Goal: Task Accomplishment & Management: Manage account settings

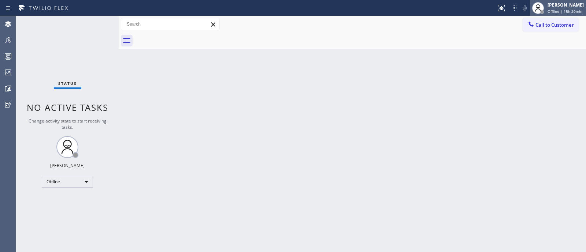
click at [547, 4] on div "[PERSON_NAME]" at bounding box center [565, 5] width 36 height 6
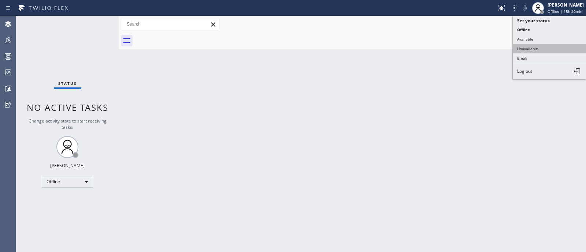
click at [543, 45] on button "Unavailable" at bounding box center [548, 49] width 73 height 10
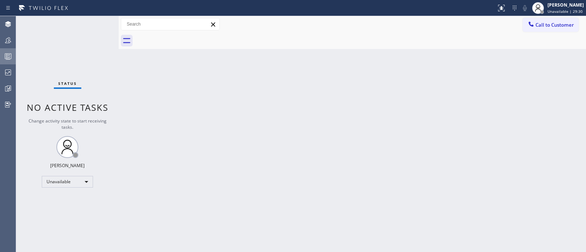
click at [4, 55] on icon at bounding box center [8, 56] width 9 height 9
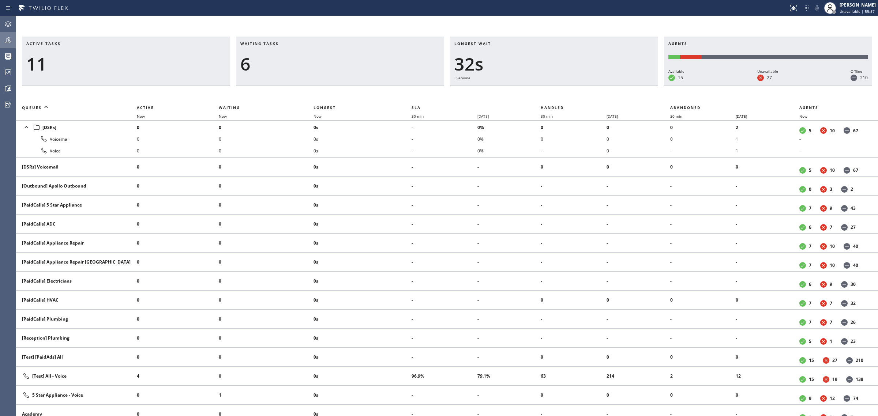
click at [8, 33] on div at bounding box center [8, 40] width 16 height 15
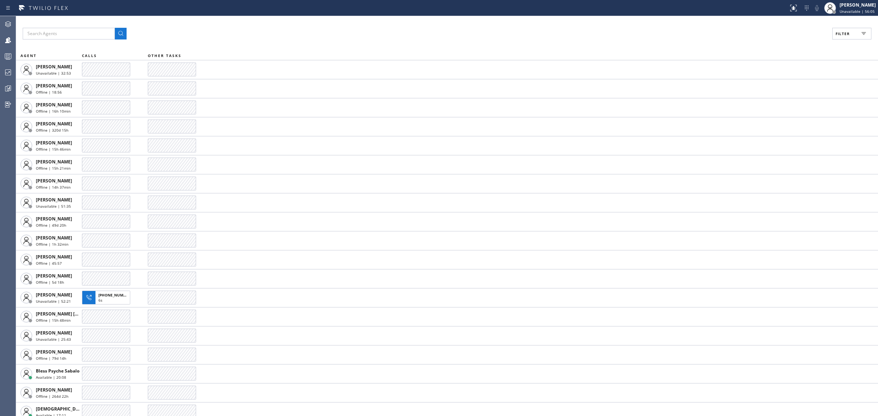
click at [585, 35] on button "Filter" at bounding box center [852, 34] width 39 height 12
click at [585, 83] on label "Available" at bounding box center [824, 86] width 96 height 6
click at [585, 83] on input "Available" at bounding box center [771, 86] width 9 height 9
click at [585, 46] on button "Apply" at bounding box center [833, 42] width 27 height 10
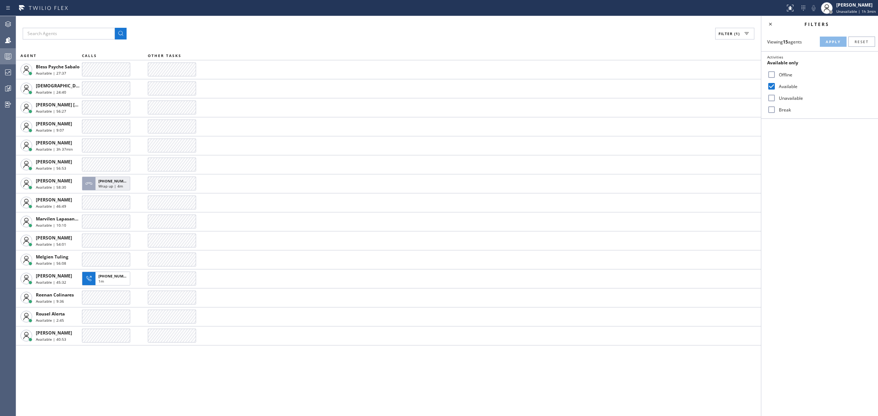
click at [8, 50] on div at bounding box center [8, 56] width 16 height 15
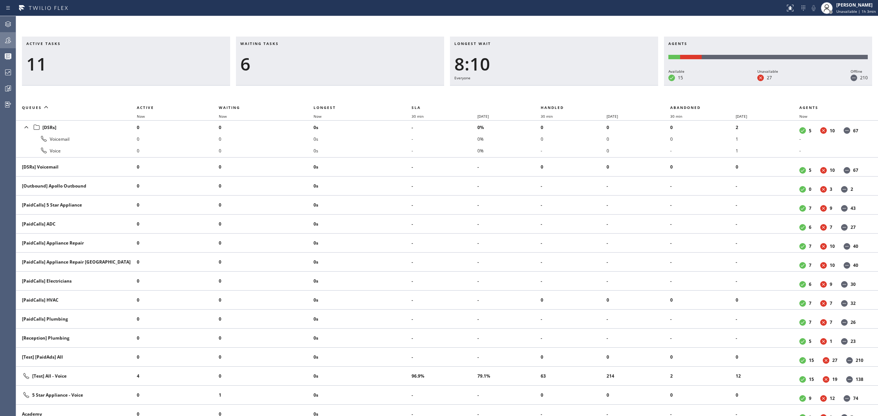
click at [5, 38] on icon at bounding box center [8, 40] width 9 height 9
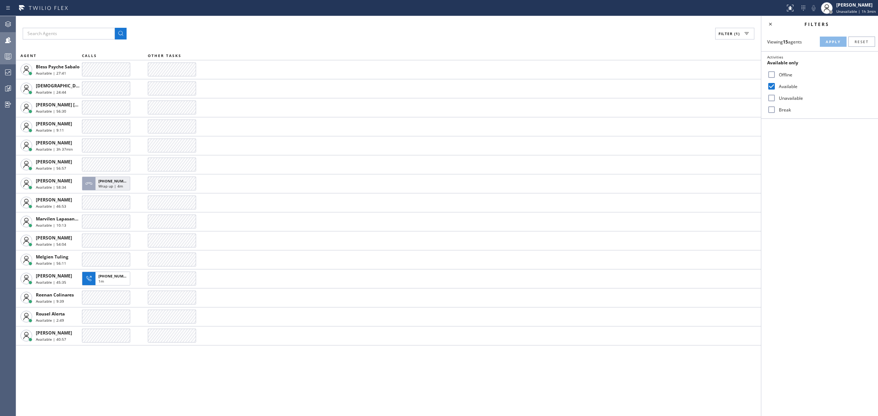
click at [4, 53] on icon at bounding box center [8, 56] width 9 height 9
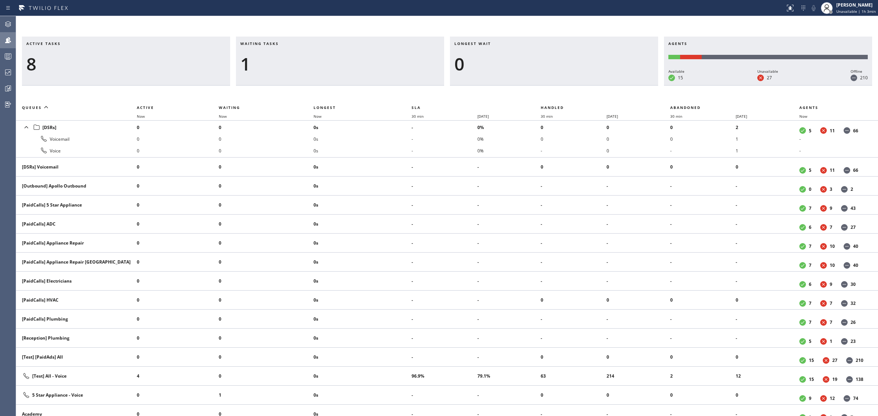
click at [4, 46] on div at bounding box center [8, 40] width 16 height 15
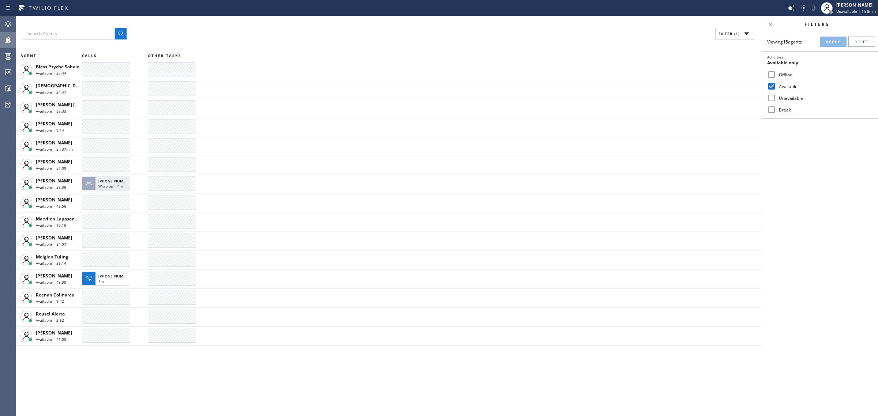
click at [585, 82] on div "Available" at bounding box center [820, 87] width 117 height 12
click at [585, 88] on input "Available" at bounding box center [771, 86] width 9 height 9
checkbox input "false"
click at [585, 94] on input "Unavailable" at bounding box center [771, 98] width 9 height 9
click at [585, 43] on span "Apply" at bounding box center [833, 41] width 15 height 5
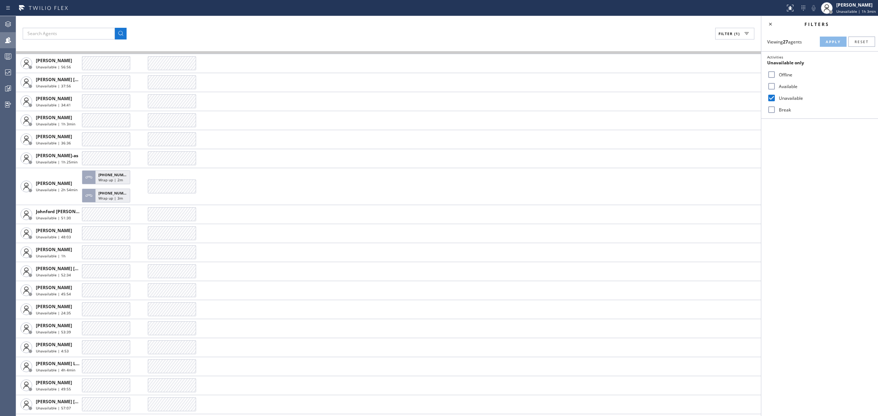
scroll to position [175, 0]
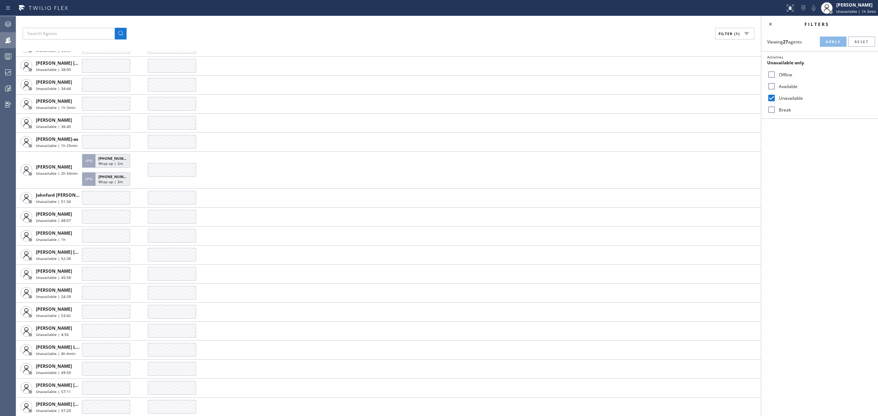
click at [585, 93] on div "Unavailable" at bounding box center [820, 98] width 117 height 12
click at [585, 101] on input "Unavailable" at bounding box center [771, 98] width 9 height 9
checkbox input "false"
click at [585, 107] on input "Break" at bounding box center [771, 109] width 9 height 9
checkbox input "true"
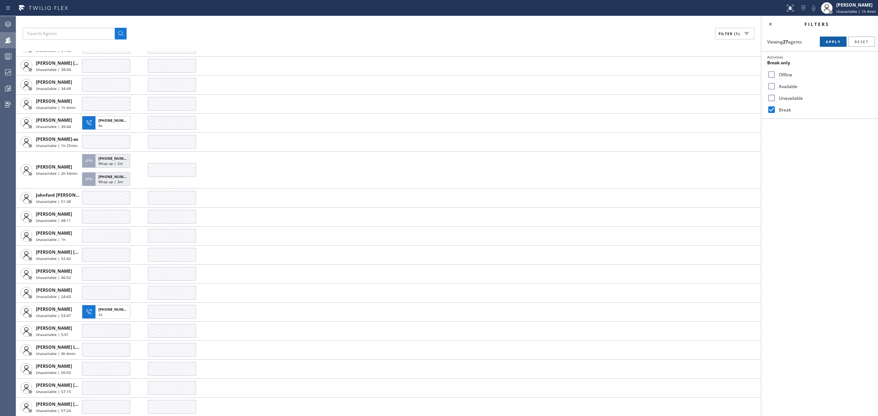
click at [585, 46] on button "Apply" at bounding box center [833, 42] width 27 height 10
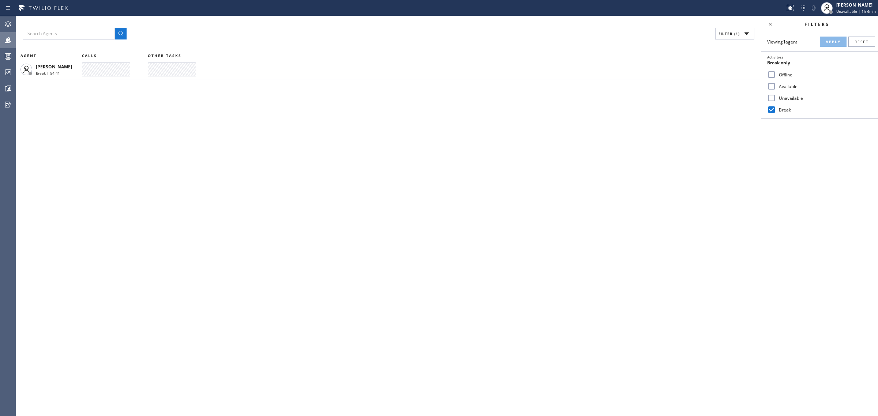
click at [585, 83] on label "Available" at bounding box center [824, 86] width 96 height 6
click at [585, 83] on input "Available" at bounding box center [771, 86] width 9 height 9
checkbox input "true"
click at [585, 109] on input "Break" at bounding box center [771, 109] width 9 height 9
checkbox input "false"
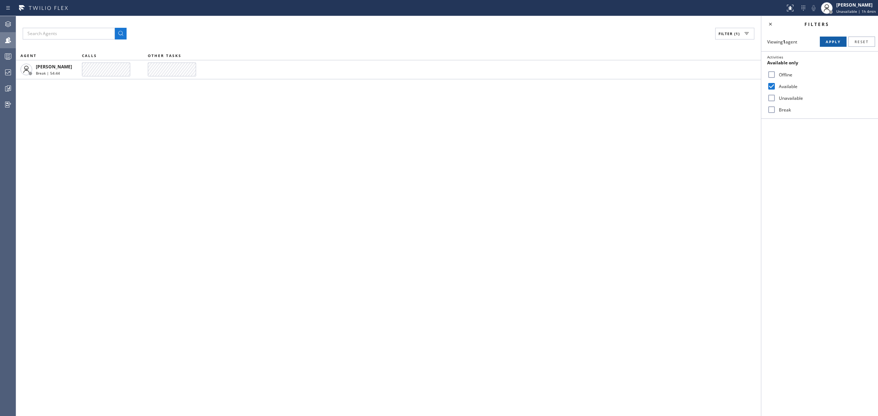
click at [585, 45] on button "Apply" at bounding box center [833, 42] width 27 height 10
